Goal: Complete application form

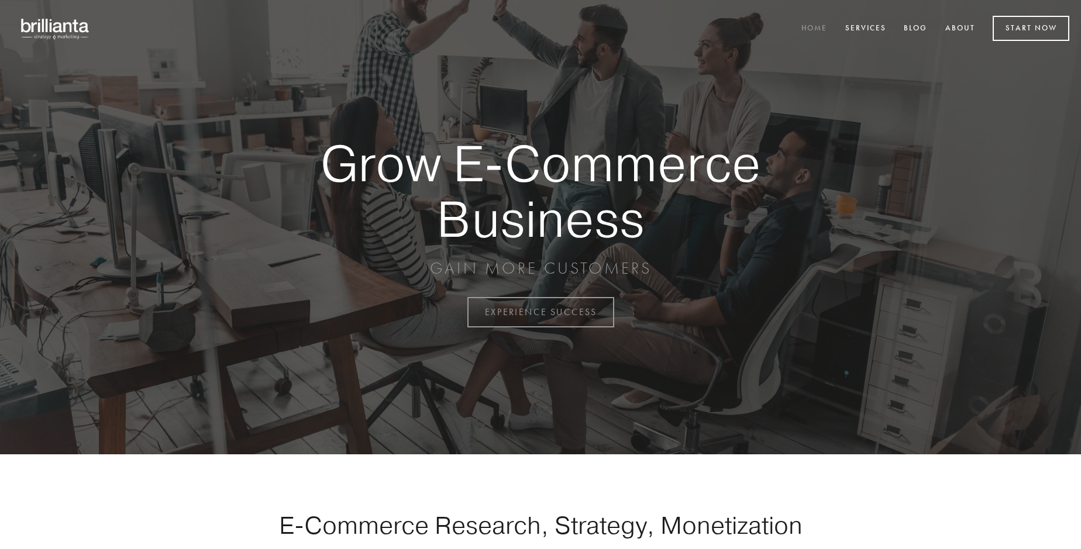
scroll to position [3066, 0]
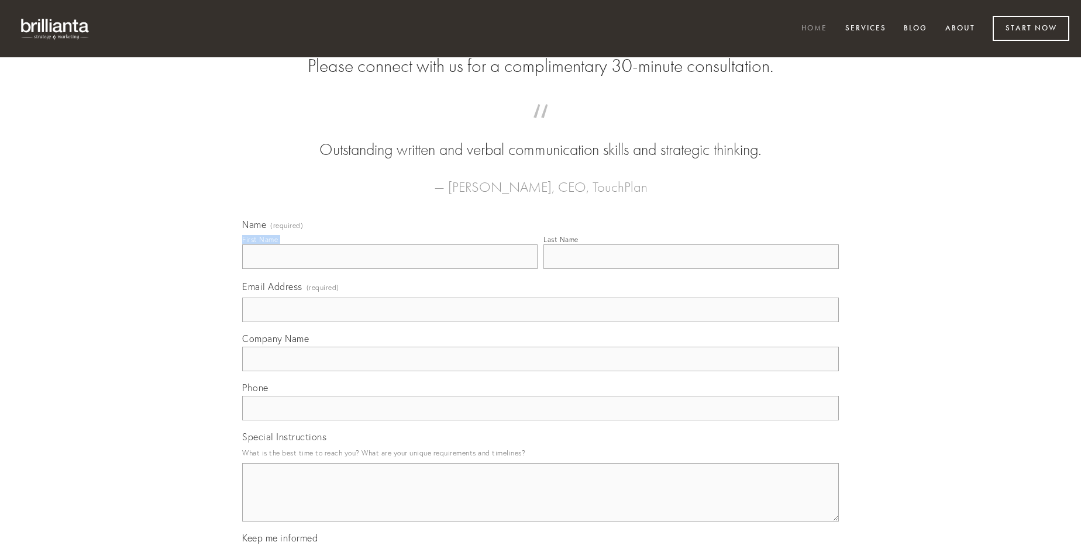
type input "[PERSON_NAME]"
click at [691, 269] on input "Last Name" at bounding box center [690, 256] width 295 height 25
type input "[PERSON_NAME]"
click at [540, 322] on input "Email Address (required)" at bounding box center [540, 310] width 597 height 25
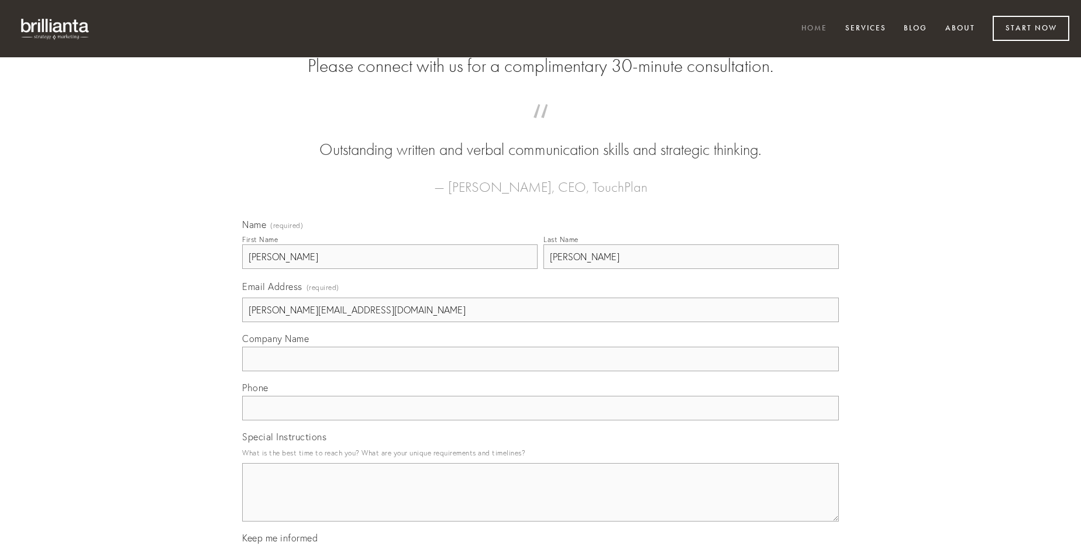
type input "[PERSON_NAME][EMAIL_ADDRESS][DOMAIN_NAME]"
click at [540, 371] on input "Company Name" at bounding box center [540, 359] width 597 height 25
type input "tres"
click at [540, 421] on input "text" at bounding box center [540, 408] width 597 height 25
click at [540, 503] on textarea "Special Instructions" at bounding box center [540, 492] width 597 height 58
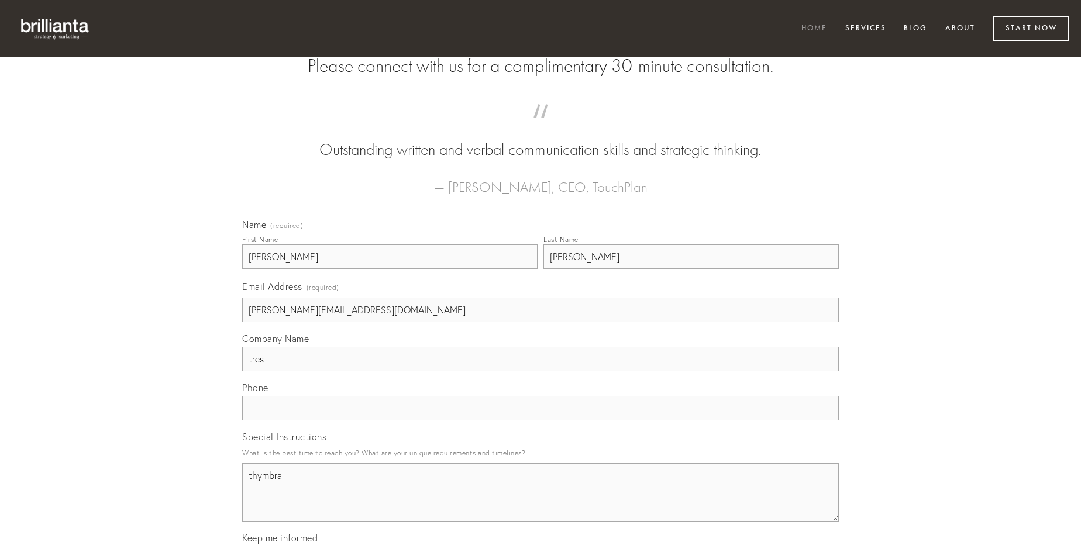
type textarea "thymbra"
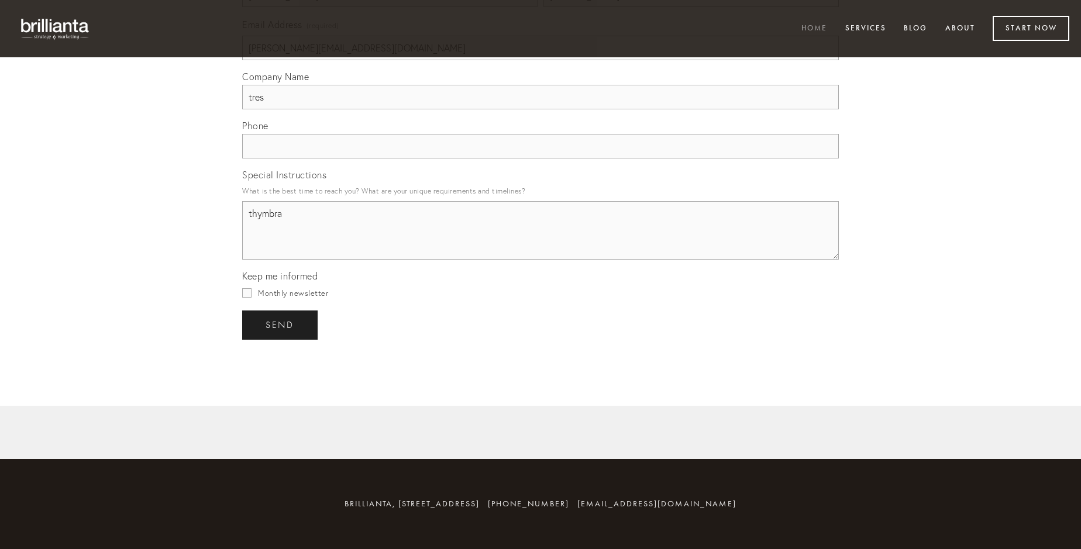
click at [281, 325] on span "send" at bounding box center [280, 325] width 29 height 11
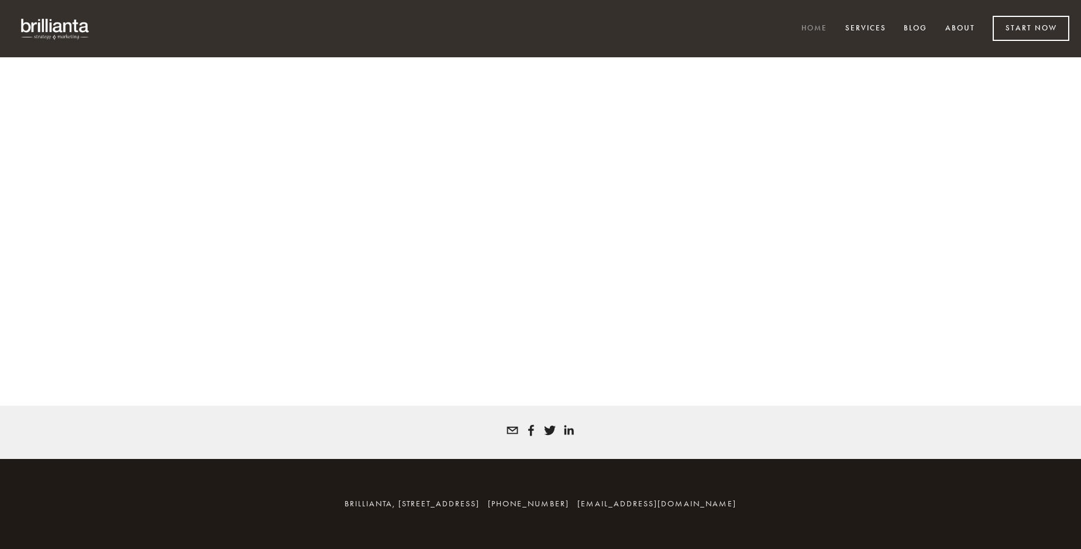
scroll to position [3050, 0]
